Goal: Transaction & Acquisition: Book appointment/travel/reservation

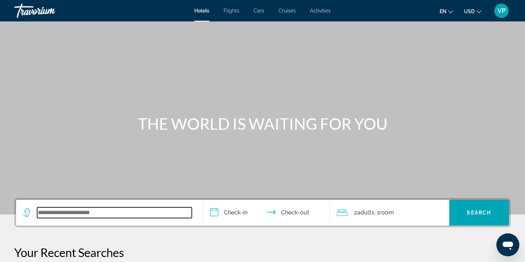
click at [127, 212] on input "Search widget" at bounding box center [114, 212] width 155 height 11
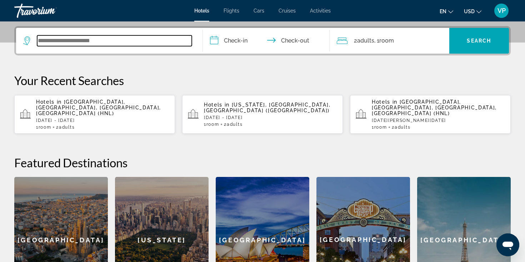
scroll to position [175, 0]
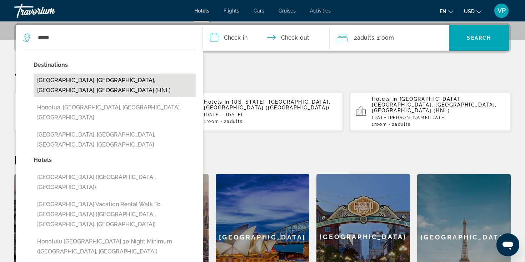
click at [139, 85] on button "[GEOGRAPHIC_DATA], [GEOGRAPHIC_DATA], [GEOGRAPHIC_DATA], [GEOGRAPHIC_DATA] (HNL)" at bounding box center [115, 86] width 162 height 24
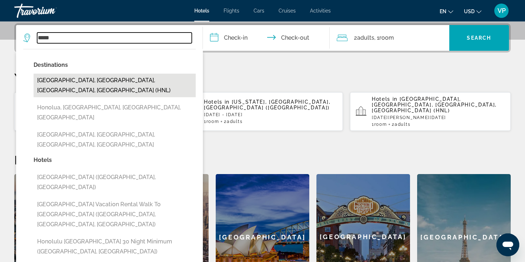
type input "**********"
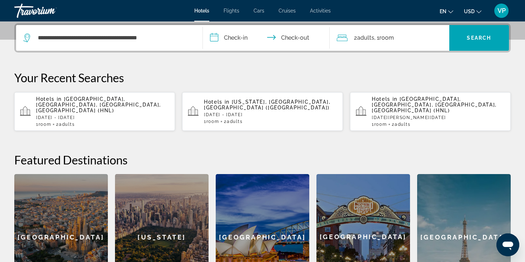
click at [245, 33] on input "**********" at bounding box center [268, 39] width 130 height 28
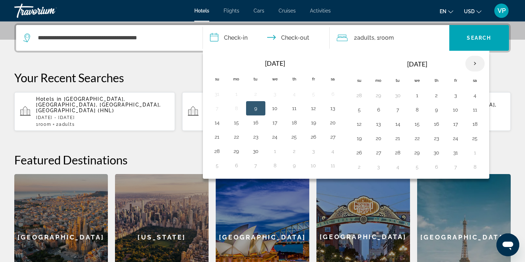
click at [469, 61] on th "Next month" at bounding box center [475, 64] width 19 height 16
click at [377, 139] on button "19" at bounding box center [378, 138] width 11 height 10
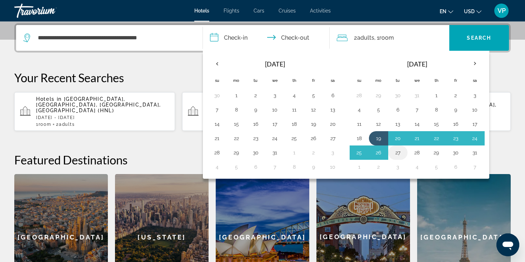
click at [395, 153] on button "27" at bounding box center [397, 153] width 11 height 10
type input "**********"
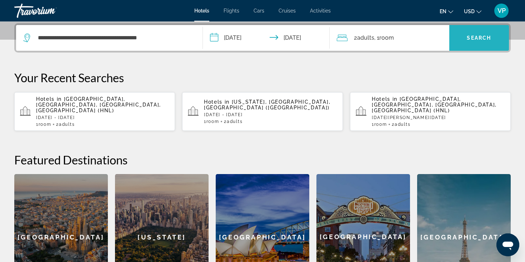
click at [472, 40] on span "Search" at bounding box center [479, 38] width 24 height 6
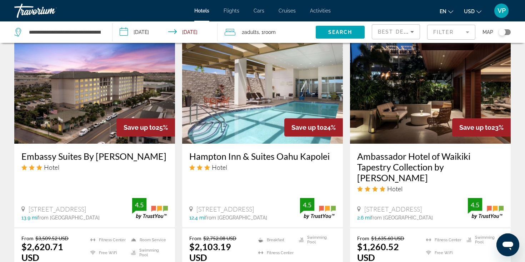
scroll to position [564, 0]
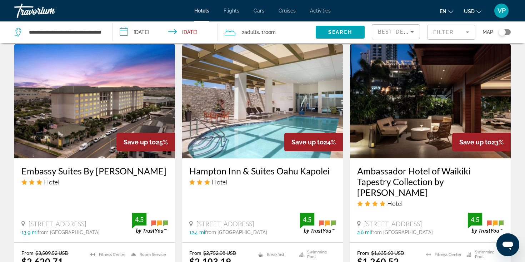
click at [447, 106] on img "Main content" at bounding box center [430, 101] width 161 height 114
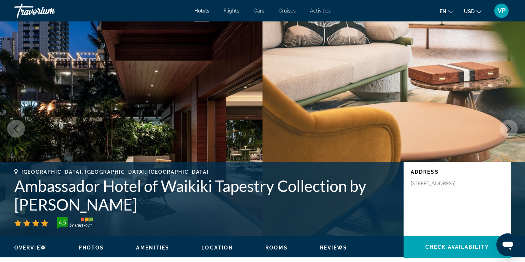
click at [509, 128] on icon "Next image" at bounding box center [509, 128] width 9 height 9
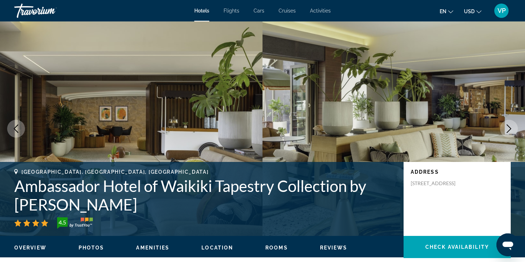
click at [14, 127] on icon "Previous image" at bounding box center [16, 128] width 9 height 9
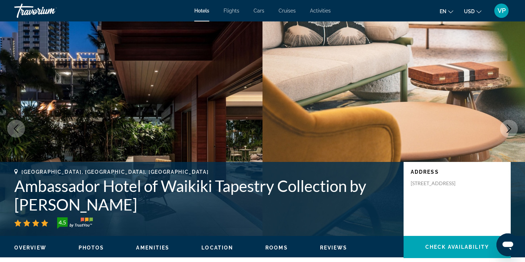
click at [511, 129] on icon "Next image" at bounding box center [509, 128] width 5 height 9
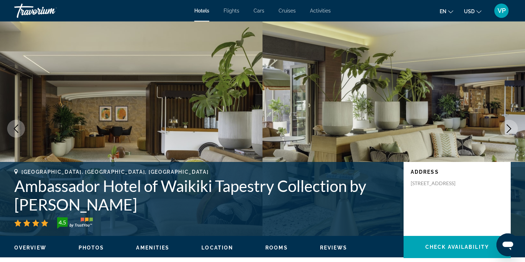
click at [511, 129] on icon "Next image" at bounding box center [509, 128] width 5 height 9
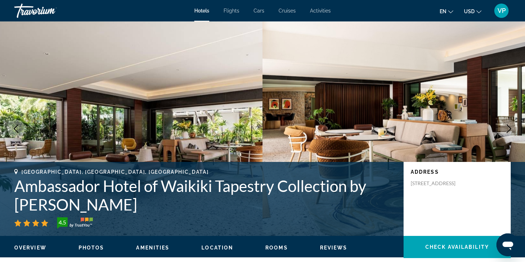
click at [511, 129] on icon "Next image" at bounding box center [509, 128] width 5 height 9
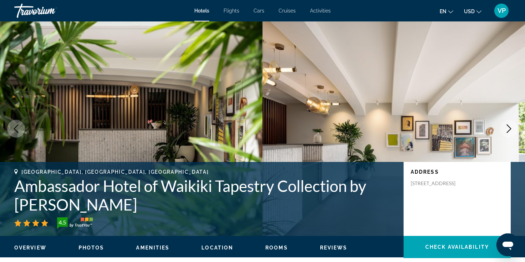
click at [511, 129] on icon "Next image" at bounding box center [509, 128] width 5 height 9
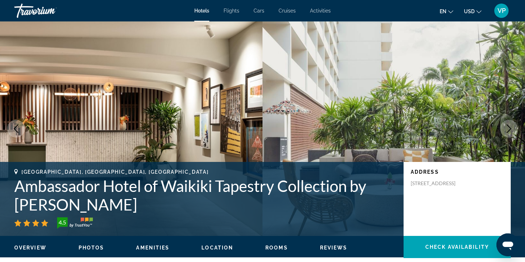
click at [511, 129] on icon "Next image" at bounding box center [509, 128] width 5 height 9
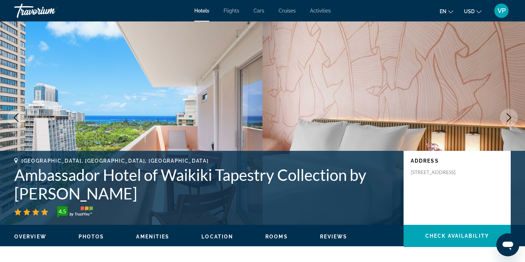
scroll to position [4, 0]
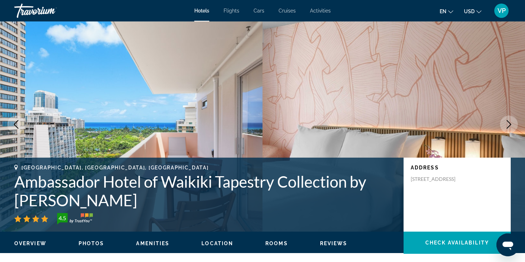
click at [436, 115] on img "Main content" at bounding box center [394, 124] width 263 height 214
click at [506, 119] on button "Next image" at bounding box center [509, 124] width 18 height 18
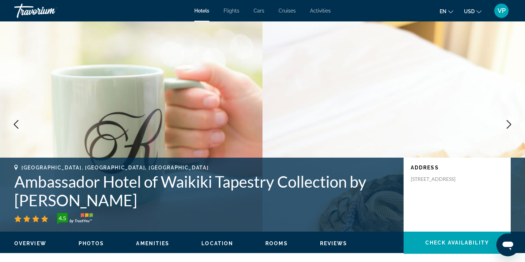
click at [506, 119] on button "Next image" at bounding box center [509, 124] width 18 height 18
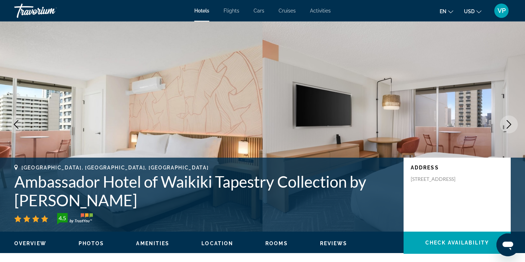
click at [506, 119] on button "Next image" at bounding box center [509, 124] width 18 height 18
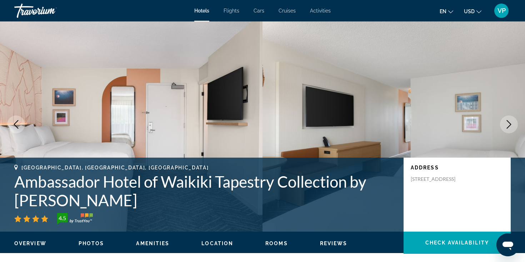
click at [506, 119] on button "Next image" at bounding box center [509, 124] width 18 height 18
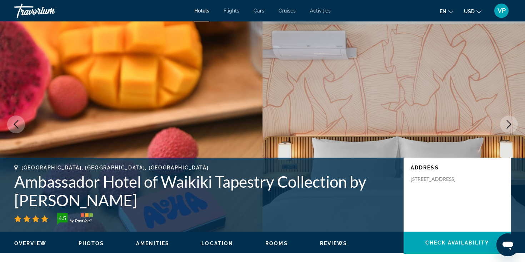
click at [506, 119] on button "Next image" at bounding box center [509, 124] width 18 height 18
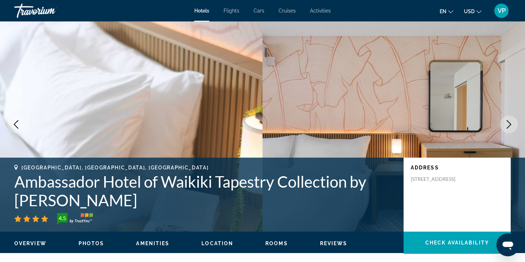
click at [506, 119] on button "Next image" at bounding box center [509, 124] width 18 height 18
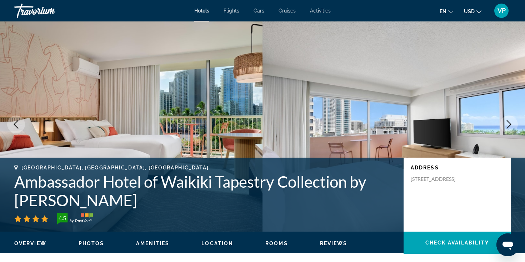
click at [506, 119] on button "Next image" at bounding box center [509, 124] width 18 height 18
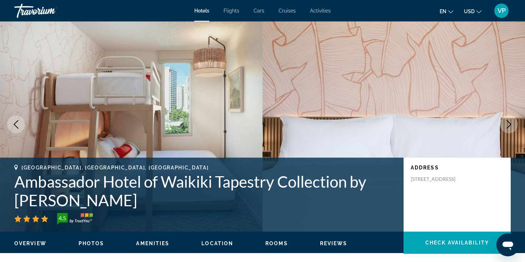
click at [506, 119] on button "Next image" at bounding box center [509, 124] width 18 height 18
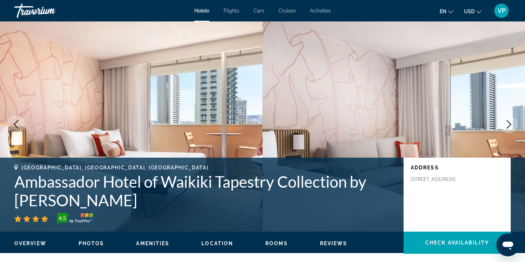
click at [506, 119] on button "Next image" at bounding box center [509, 124] width 18 height 18
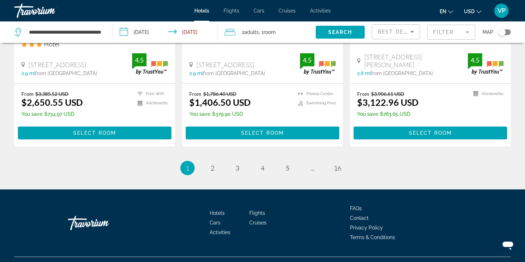
scroll to position [1003, 0]
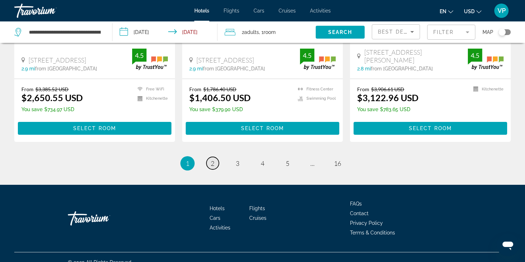
click at [212, 159] on span "2" at bounding box center [213, 163] width 4 height 8
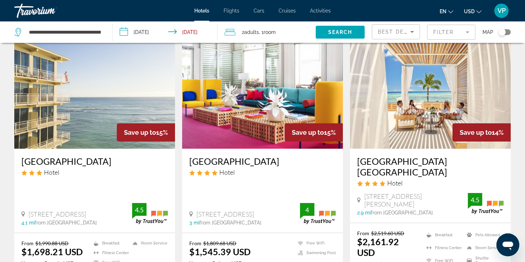
scroll to position [576, 0]
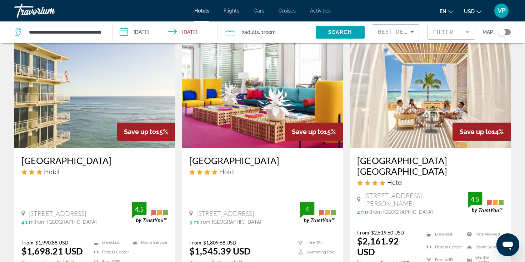
click at [409, 128] on img "Main content" at bounding box center [430, 91] width 161 height 114
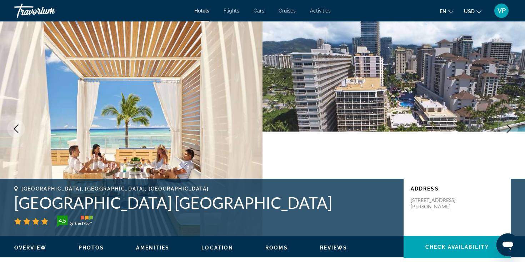
click at [506, 125] on icon "Next image" at bounding box center [509, 128] width 9 height 9
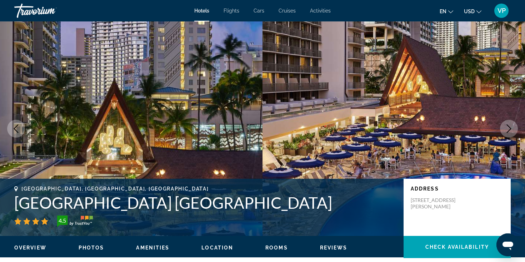
click at [506, 125] on icon "Next image" at bounding box center [509, 128] width 9 height 9
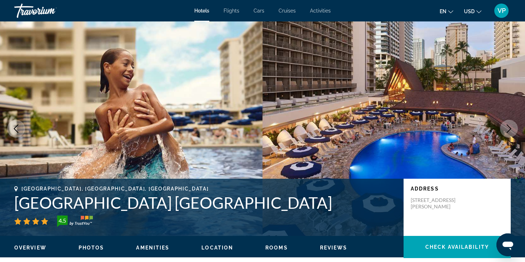
click at [18, 122] on button "Previous image" at bounding box center [16, 129] width 18 height 18
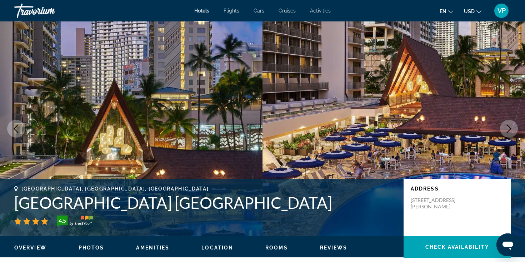
click at [16, 131] on icon "Previous image" at bounding box center [16, 128] width 5 height 9
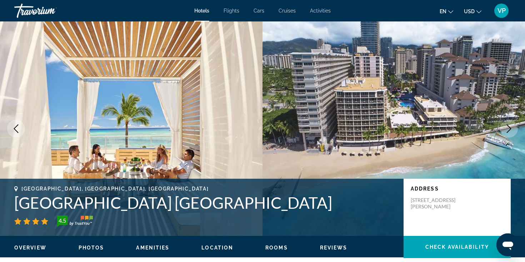
click at [507, 126] on icon "Next image" at bounding box center [509, 128] width 9 height 9
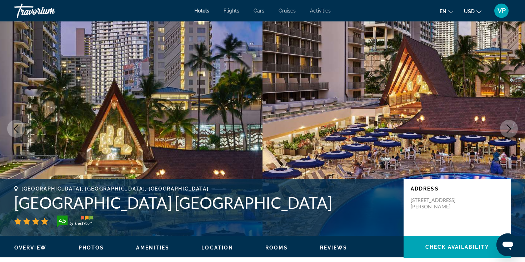
click at [507, 126] on icon "Next image" at bounding box center [509, 128] width 9 height 9
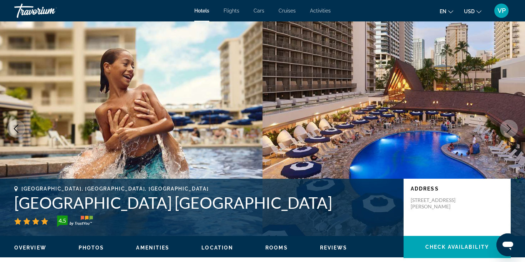
click at [507, 126] on icon "Next image" at bounding box center [509, 128] width 9 height 9
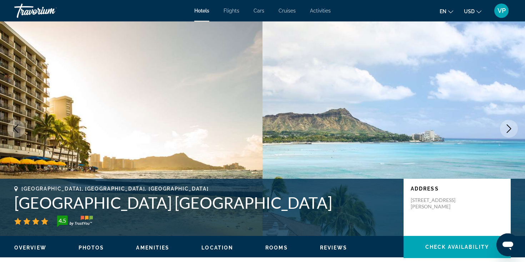
click at [507, 126] on icon "Next image" at bounding box center [509, 128] width 9 height 9
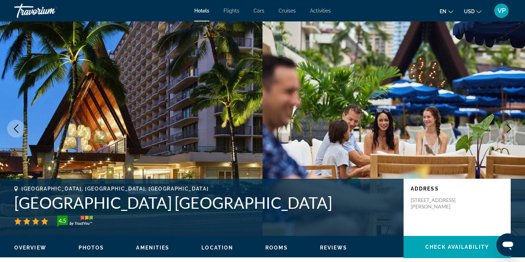
click at [507, 126] on icon "Next image" at bounding box center [509, 128] width 9 height 9
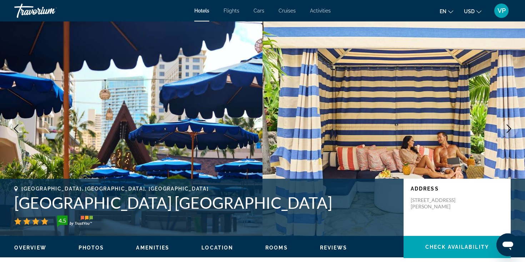
click at [507, 126] on icon "Next image" at bounding box center [509, 128] width 9 height 9
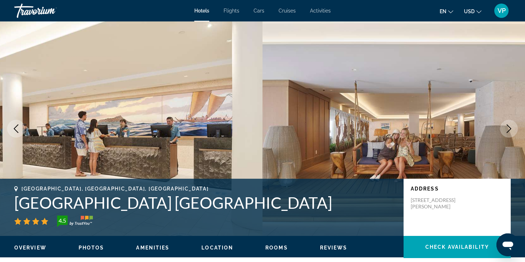
click at [507, 126] on icon "Next image" at bounding box center [509, 128] width 9 height 9
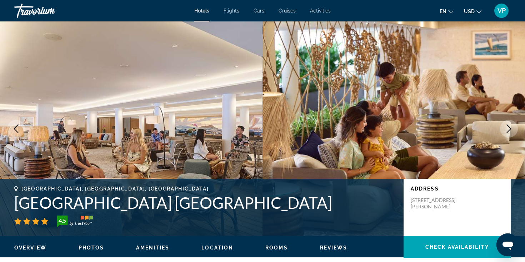
click at [507, 126] on icon "Next image" at bounding box center [509, 128] width 9 height 9
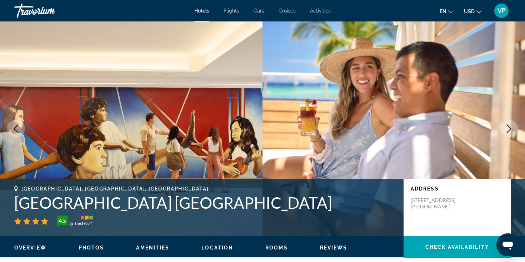
click at [507, 126] on icon "Next image" at bounding box center [509, 128] width 9 height 9
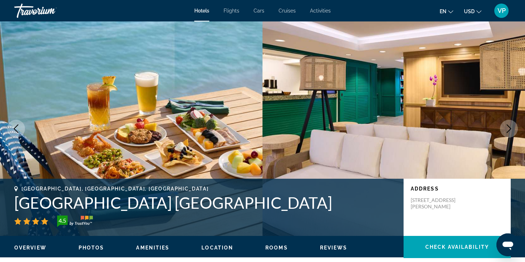
click at [507, 126] on icon "Next image" at bounding box center [509, 128] width 9 height 9
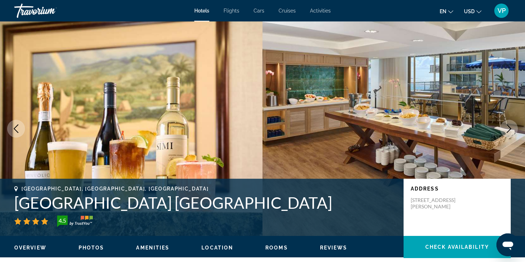
click at [507, 126] on icon "Next image" at bounding box center [509, 128] width 9 height 9
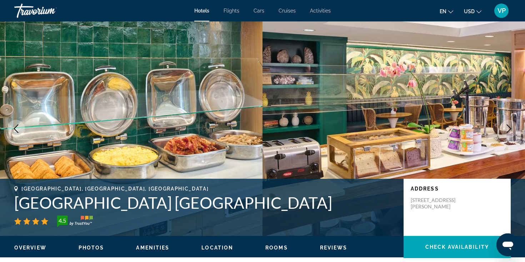
click at [507, 126] on icon "Next image" at bounding box center [509, 128] width 9 height 9
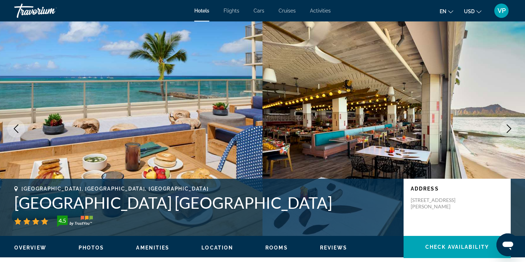
click at [507, 126] on icon "Next image" at bounding box center [509, 128] width 9 height 9
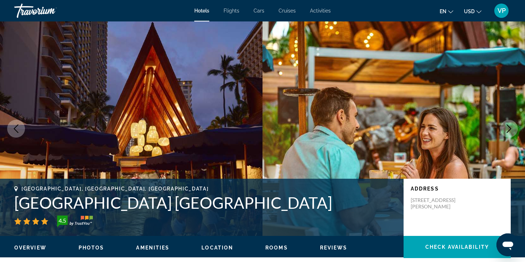
click at [507, 126] on icon "Next image" at bounding box center [509, 128] width 9 height 9
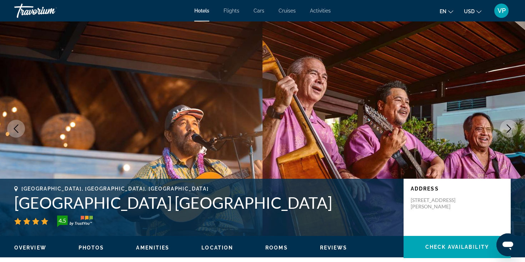
click at [507, 126] on icon "Next image" at bounding box center [509, 128] width 9 height 9
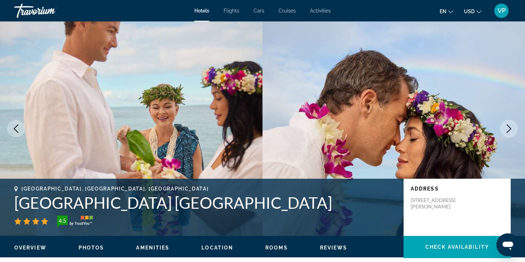
click at [507, 126] on icon "Next image" at bounding box center [509, 128] width 9 height 9
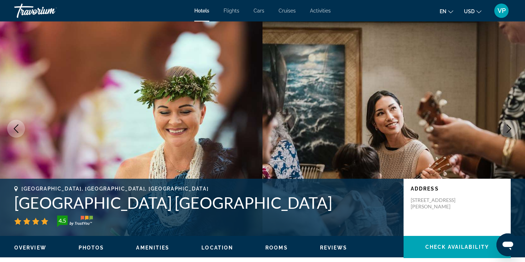
click at [507, 126] on icon "Next image" at bounding box center [509, 128] width 9 height 9
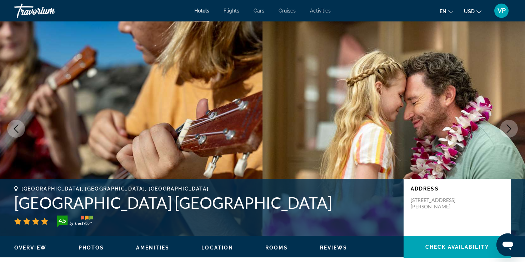
click at [507, 126] on icon "Next image" at bounding box center [509, 128] width 9 height 9
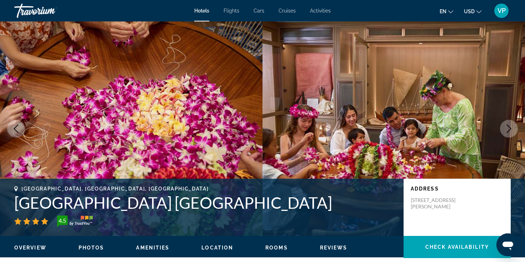
click at [507, 126] on icon "Next image" at bounding box center [509, 128] width 9 height 9
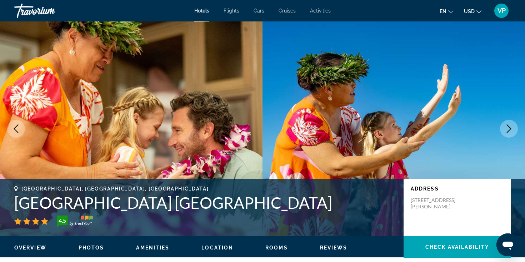
click at [507, 126] on icon "Next image" at bounding box center [509, 128] width 9 height 9
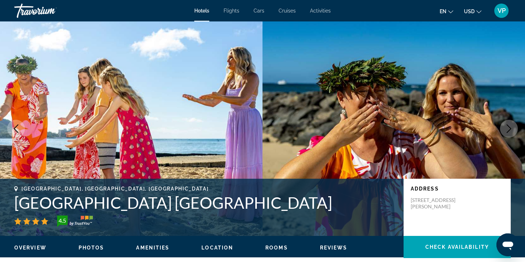
click at [507, 126] on icon "Next image" at bounding box center [509, 128] width 9 height 9
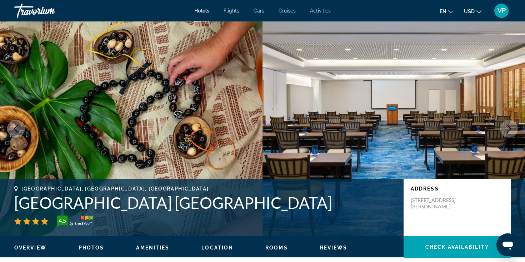
click at [507, 126] on icon "Next image" at bounding box center [509, 128] width 9 height 9
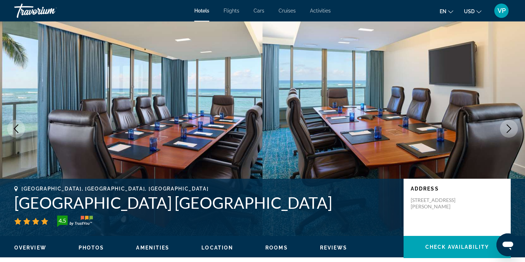
click at [507, 126] on icon "Next image" at bounding box center [509, 128] width 9 height 9
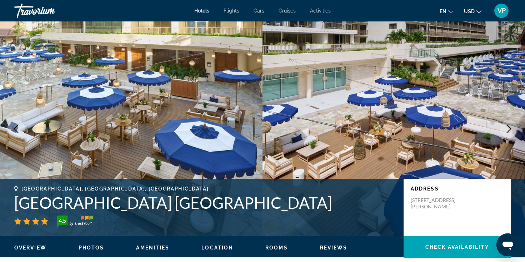
click at [507, 126] on icon "Next image" at bounding box center [509, 128] width 9 height 9
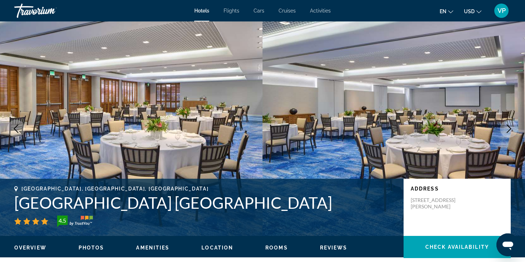
click at [507, 126] on icon "Next image" at bounding box center [509, 128] width 9 height 9
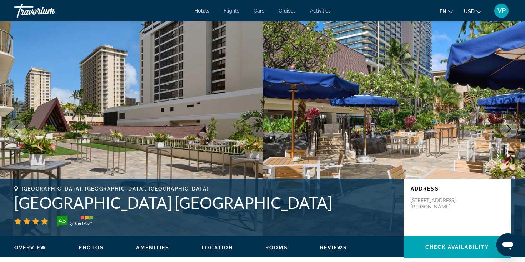
click at [507, 126] on icon "Next image" at bounding box center [509, 128] width 9 height 9
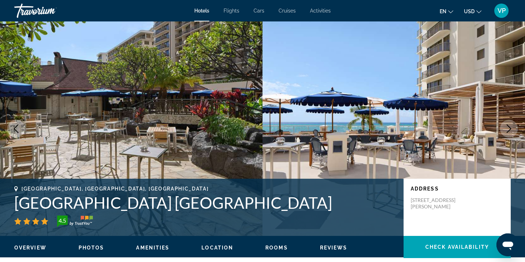
click at [507, 126] on icon "Next image" at bounding box center [509, 128] width 9 height 9
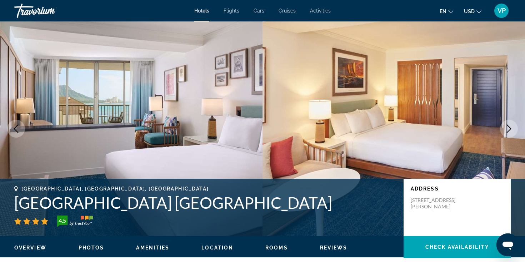
click at [507, 126] on icon "Next image" at bounding box center [509, 128] width 9 height 9
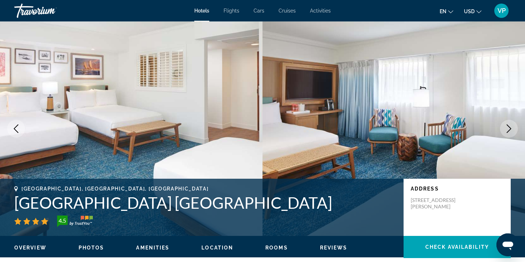
click at [507, 126] on icon "Next image" at bounding box center [509, 128] width 9 height 9
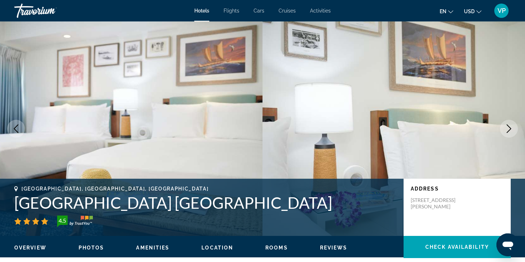
click at [506, 128] on icon "Next image" at bounding box center [509, 128] width 9 height 9
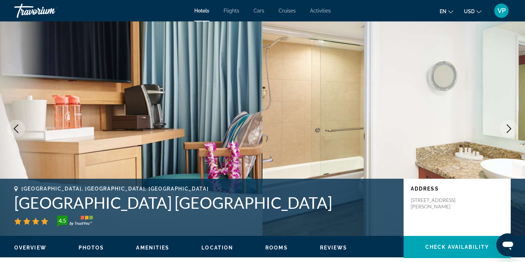
click at [506, 128] on icon "Next image" at bounding box center [509, 128] width 9 height 9
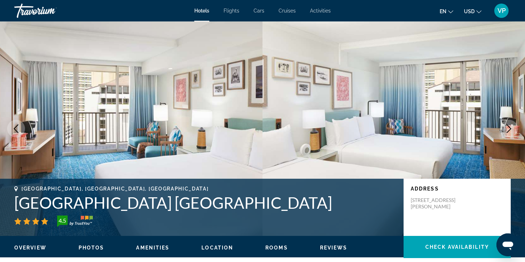
click at [506, 128] on icon "Next image" at bounding box center [509, 128] width 9 height 9
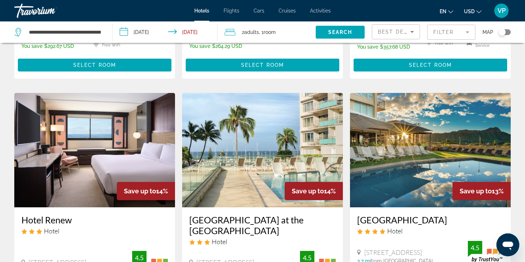
scroll to position [992, 0]
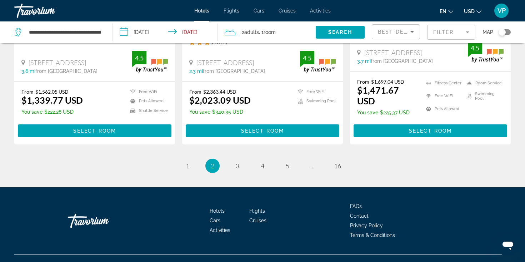
click at [244, 159] on li "page 3" at bounding box center [238, 166] width 14 height 14
click at [236, 162] on span "3" at bounding box center [238, 166] width 4 height 8
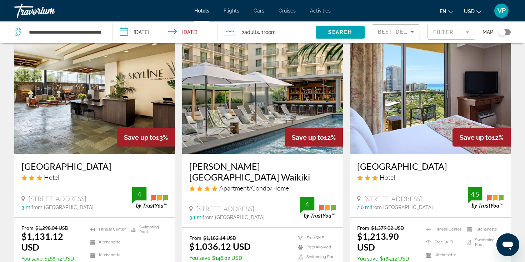
scroll to position [292, 0]
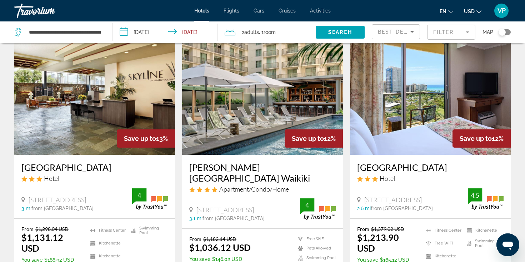
click at [146, 95] on img "Main content" at bounding box center [94, 97] width 161 height 114
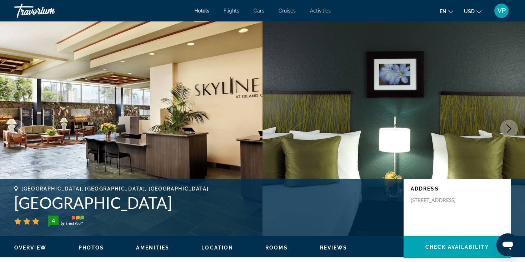
click at [514, 127] on button "Next image" at bounding box center [509, 129] width 18 height 18
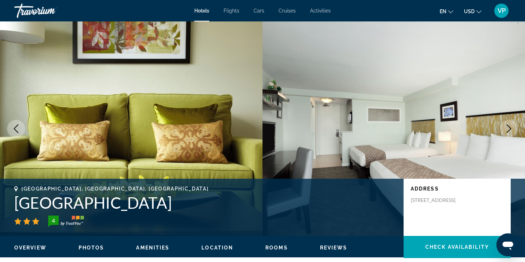
click at [515, 129] on button "Next image" at bounding box center [509, 129] width 18 height 18
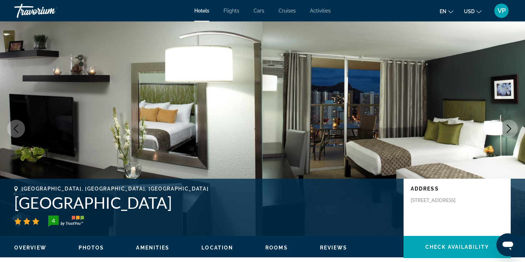
click at [516, 130] on button "Next image" at bounding box center [509, 129] width 18 height 18
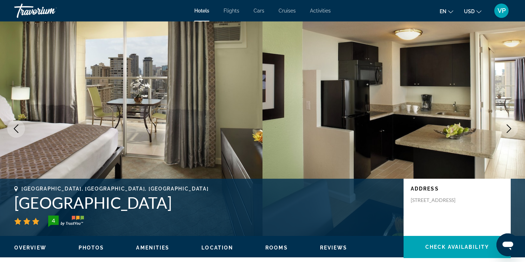
click at [516, 131] on button "Next image" at bounding box center [509, 129] width 18 height 18
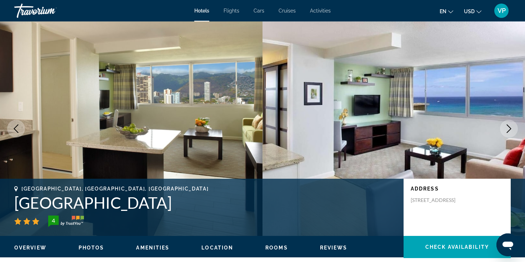
click at [516, 130] on button "Next image" at bounding box center [509, 129] width 18 height 18
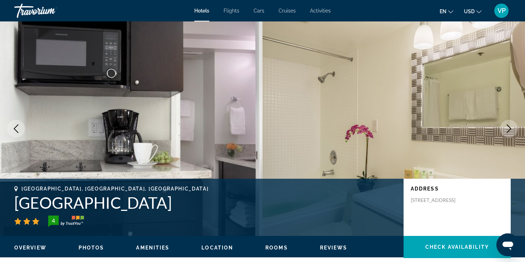
click at [516, 130] on button "Next image" at bounding box center [509, 129] width 18 height 18
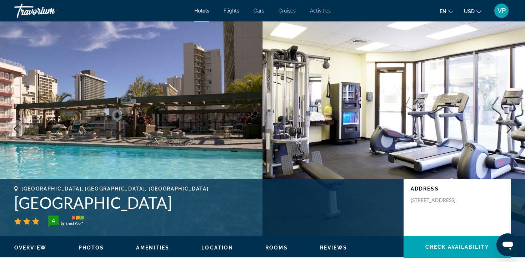
click at [516, 130] on button "Next image" at bounding box center [509, 129] width 18 height 18
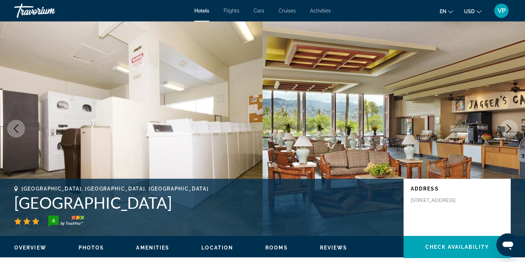
click at [516, 130] on button "Next image" at bounding box center [509, 129] width 18 height 18
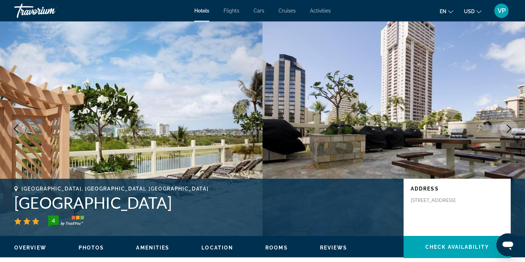
click at [20, 130] on icon "Previous image" at bounding box center [16, 128] width 9 height 9
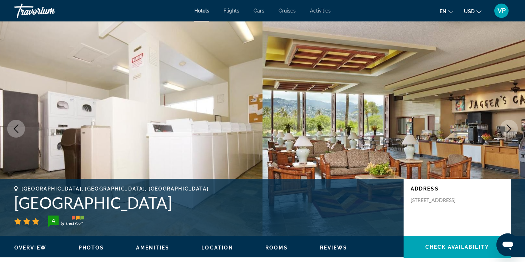
click at [511, 132] on icon "Next image" at bounding box center [509, 128] width 9 height 9
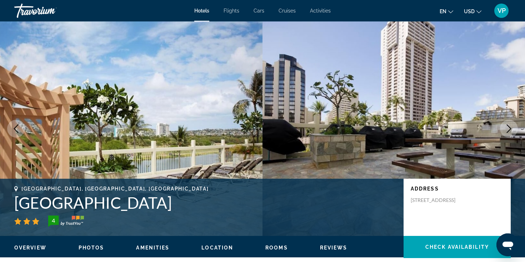
click at [511, 132] on icon "Next image" at bounding box center [509, 128] width 9 height 9
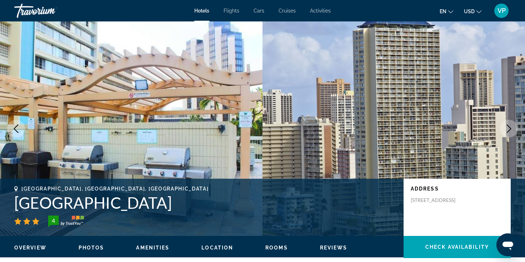
click at [511, 132] on icon "Next image" at bounding box center [509, 128] width 9 height 9
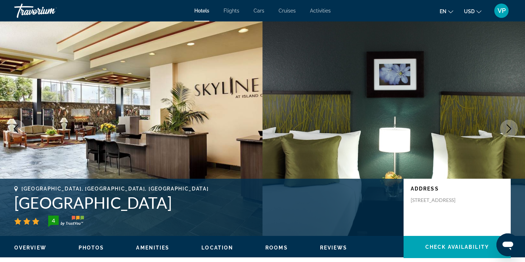
click at [511, 132] on icon "Next image" at bounding box center [509, 128] width 9 height 9
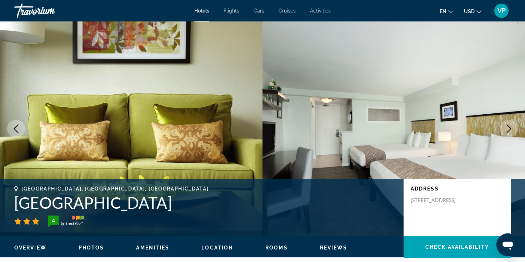
click at [511, 132] on icon "Next image" at bounding box center [509, 128] width 9 height 9
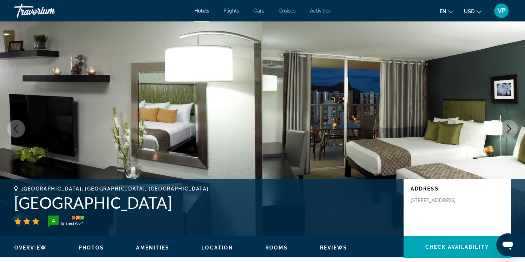
click at [511, 132] on icon "Next image" at bounding box center [509, 128] width 9 height 9
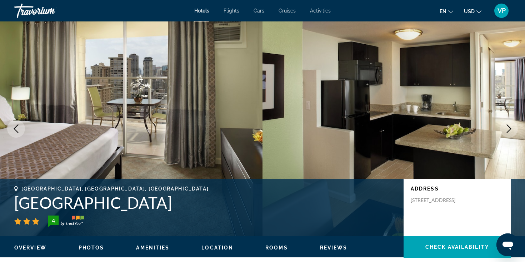
click at [511, 132] on icon "Next image" at bounding box center [509, 128] width 9 height 9
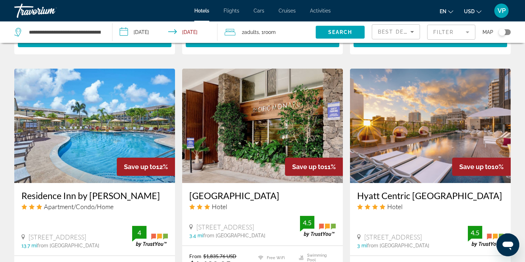
scroll to position [530, 0]
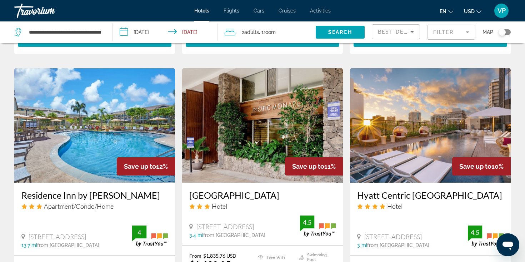
click at [295, 125] on img "Main content" at bounding box center [262, 125] width 161 height 114
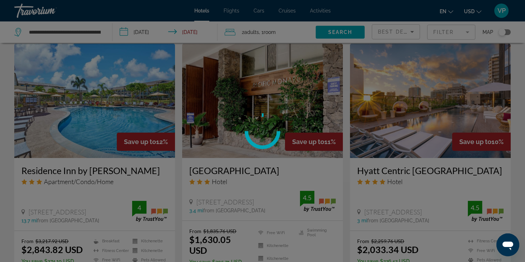
scroll to position [555, 0]
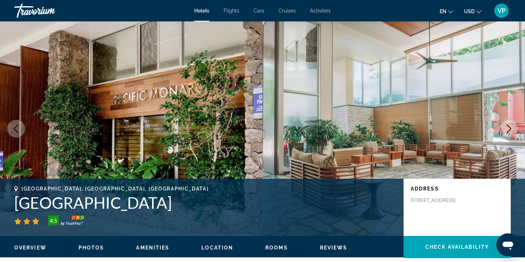
click at [509, 123] on button "Next image" at bounding box center [509, 129] width 18 height 18
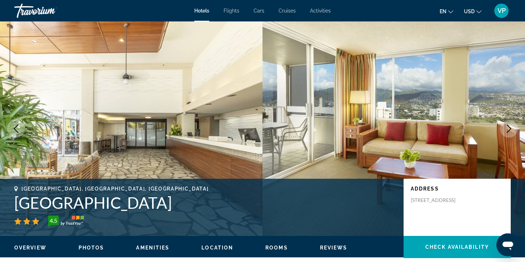
click at [509, 123] on button "Next image" at bounding box center [509, 129] width 18 height 18
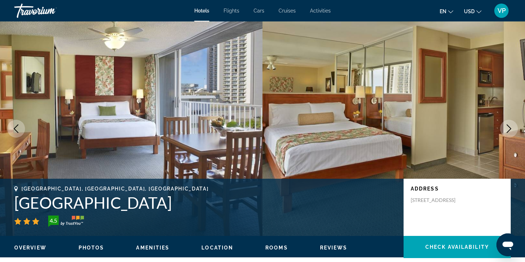
click at [509, 123] on button "Next image" at bounding box center [509, 129] width 18 height 18
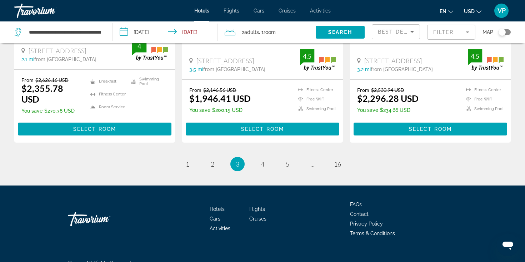
scroll to position [982, 0]
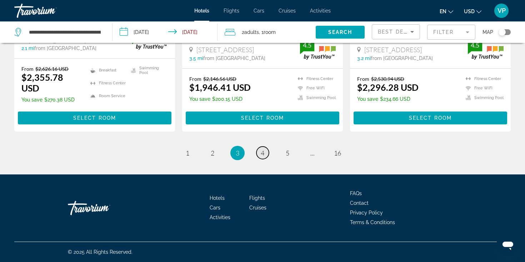
click at [260, 149] on link "page 4" at bounding box center [263, 153] width 13 height 13
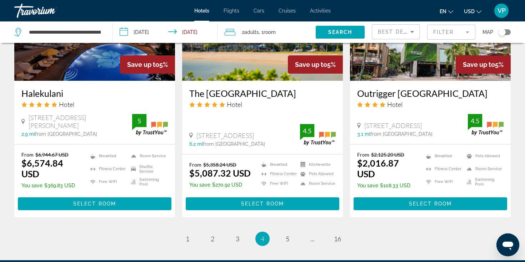
scroll to position [910, 0]
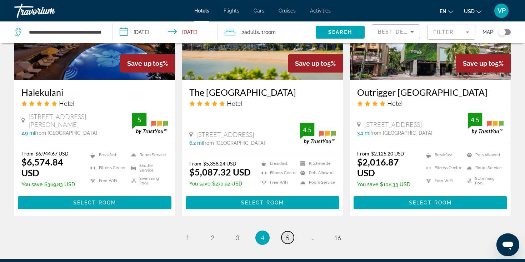
click at [286, 234] on span "5" at bounding box center [288, 238] width 4 height 8
